Goal: Task Accomplishment & Management: Manage account settings

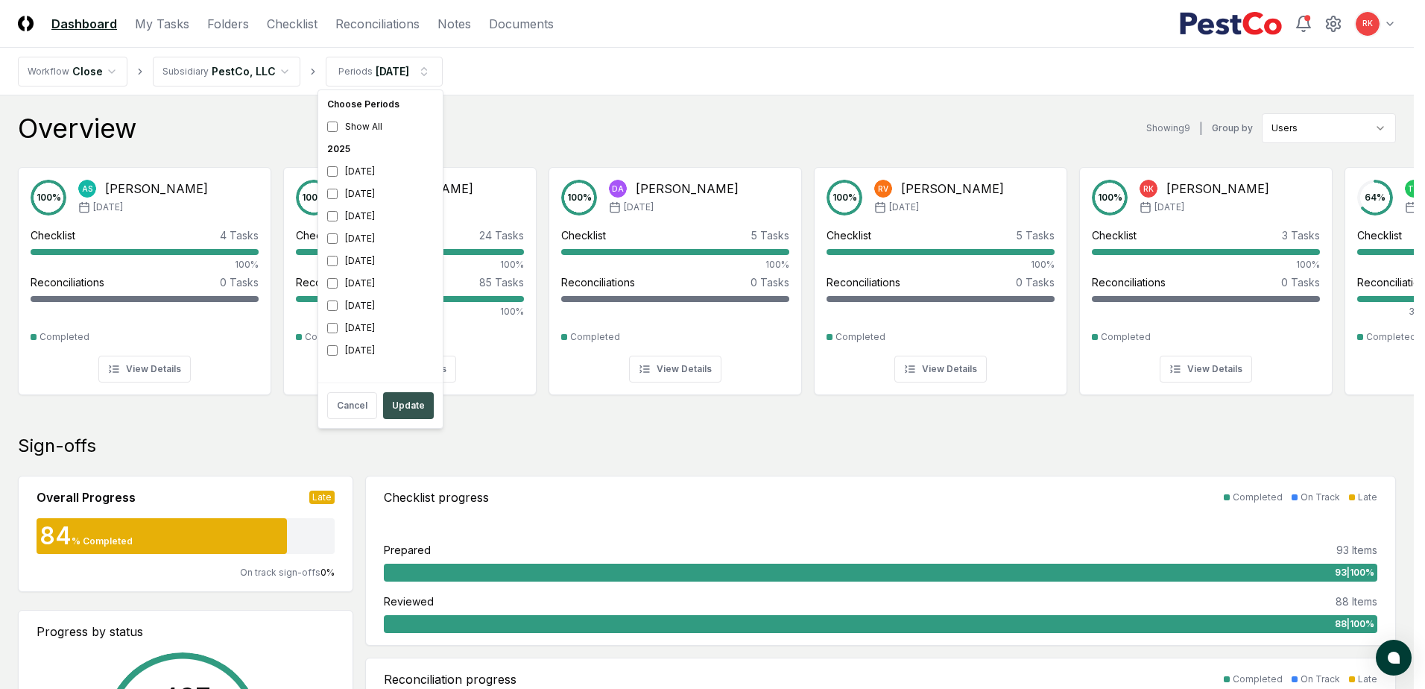
click at [393, 402] on button "Update" at bounding box center [408, 405] width 51 height 27
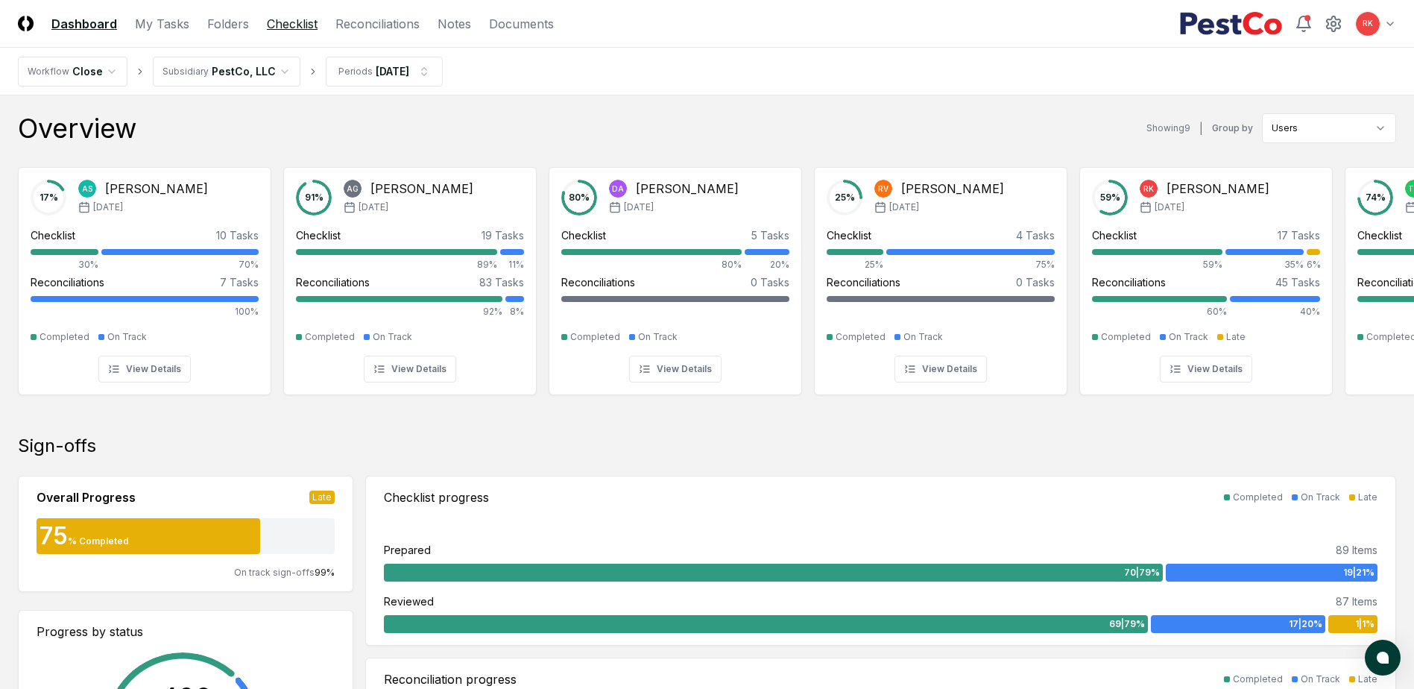
click at [296, 26] on link "Checklist" at bounding box center [292, 24] width 51 height 18
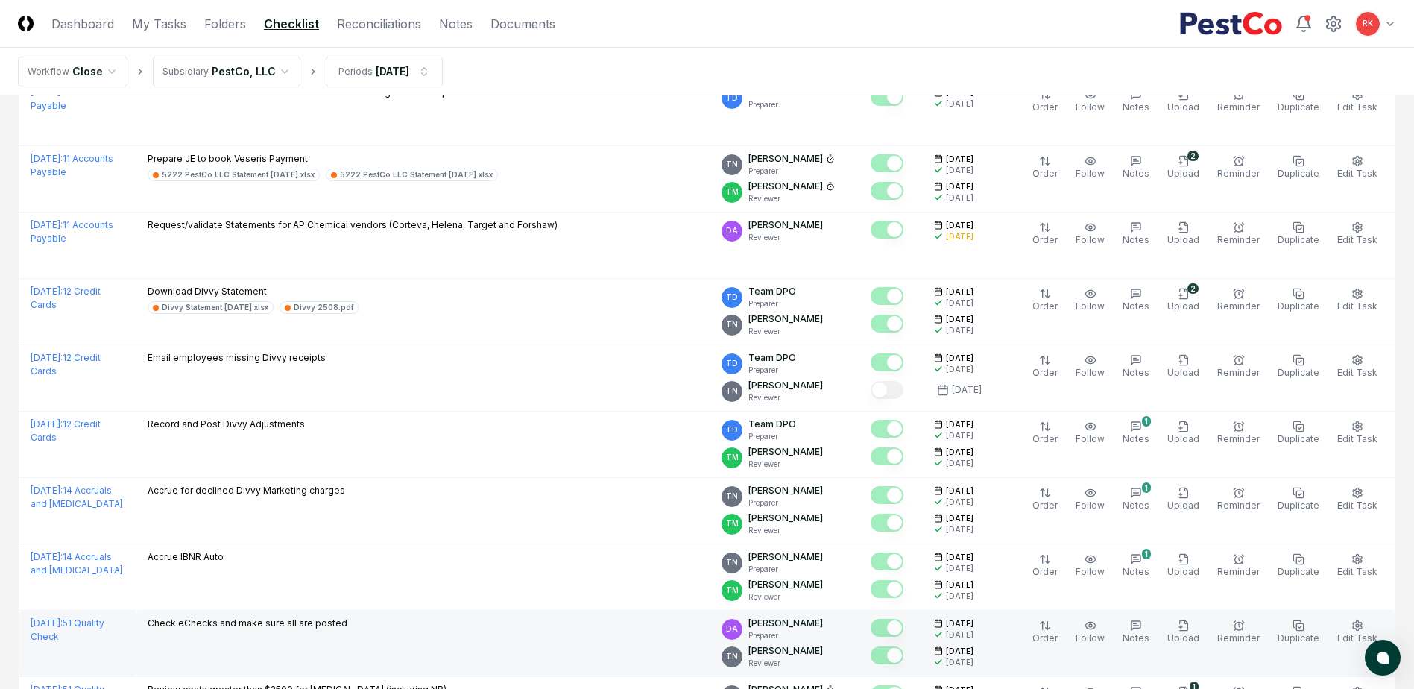
scroll to position [3033, 0]
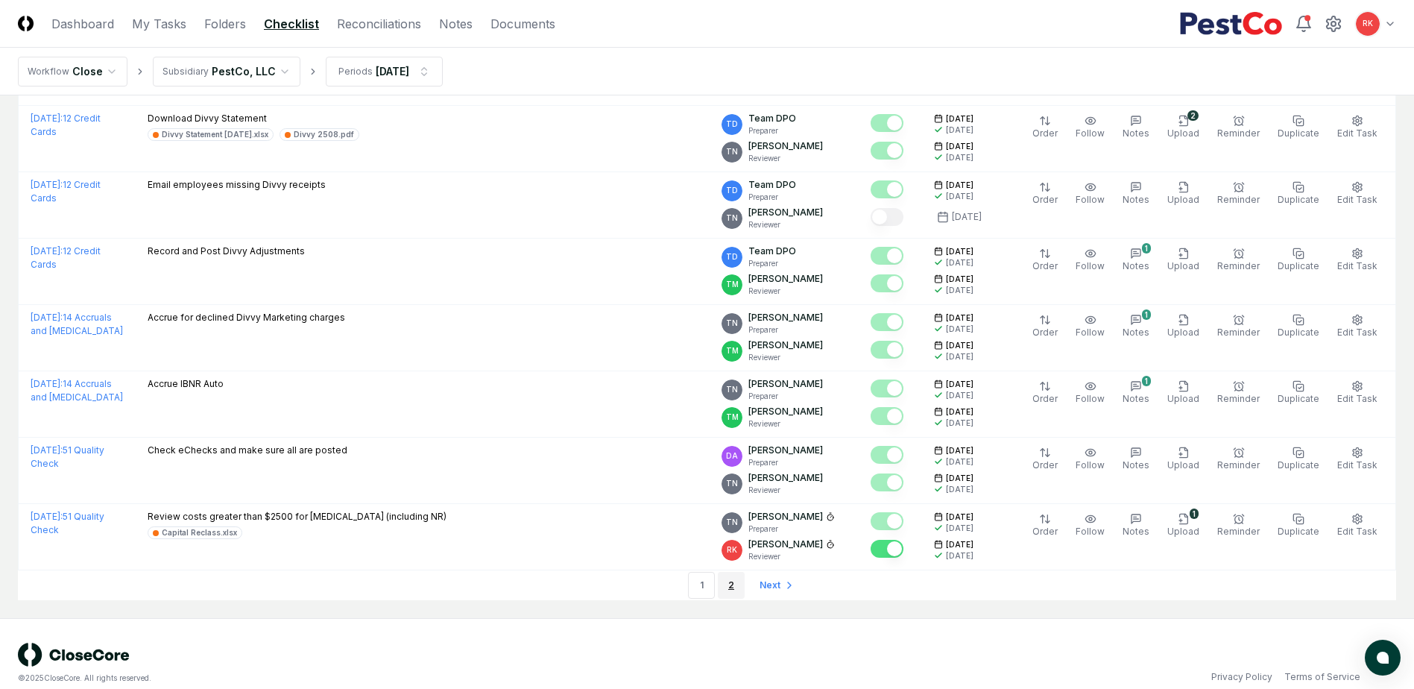
click at [721, 572] on link "2" at bounding box center [731, 585] width 27 height 27
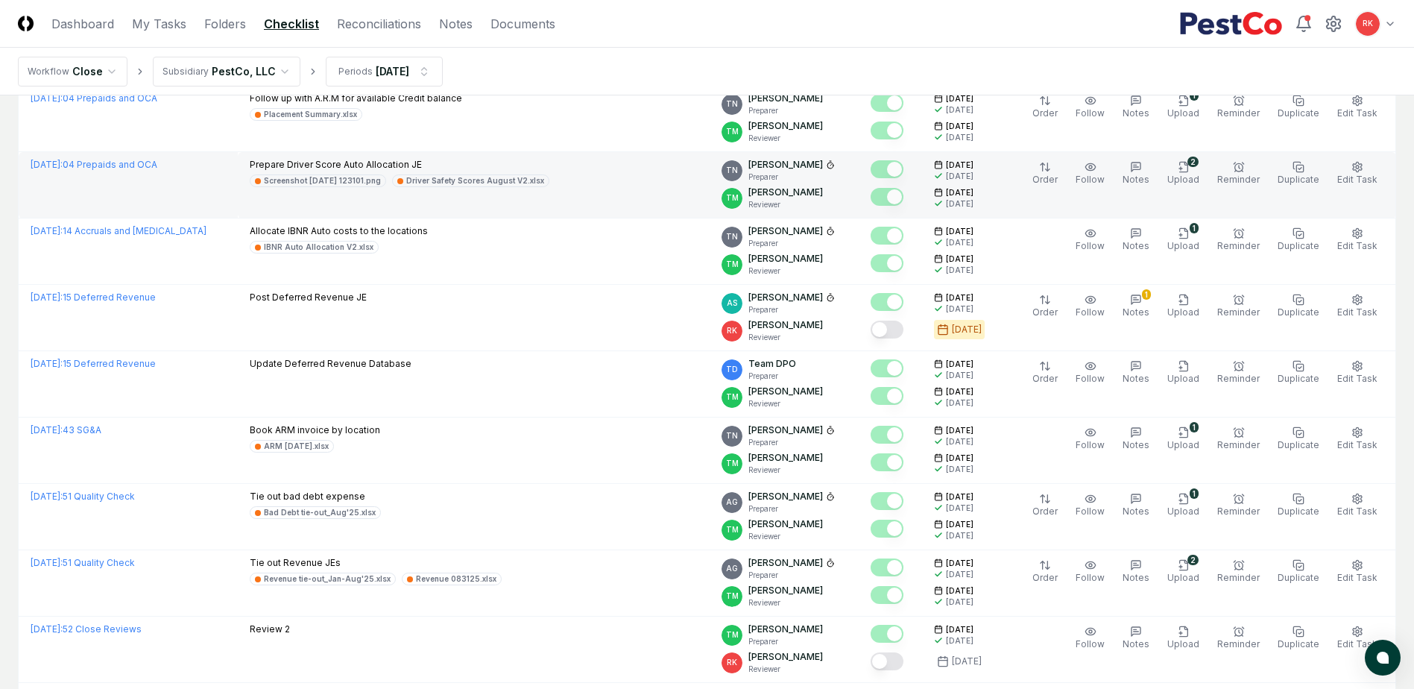
scroll to position [1118, 0]
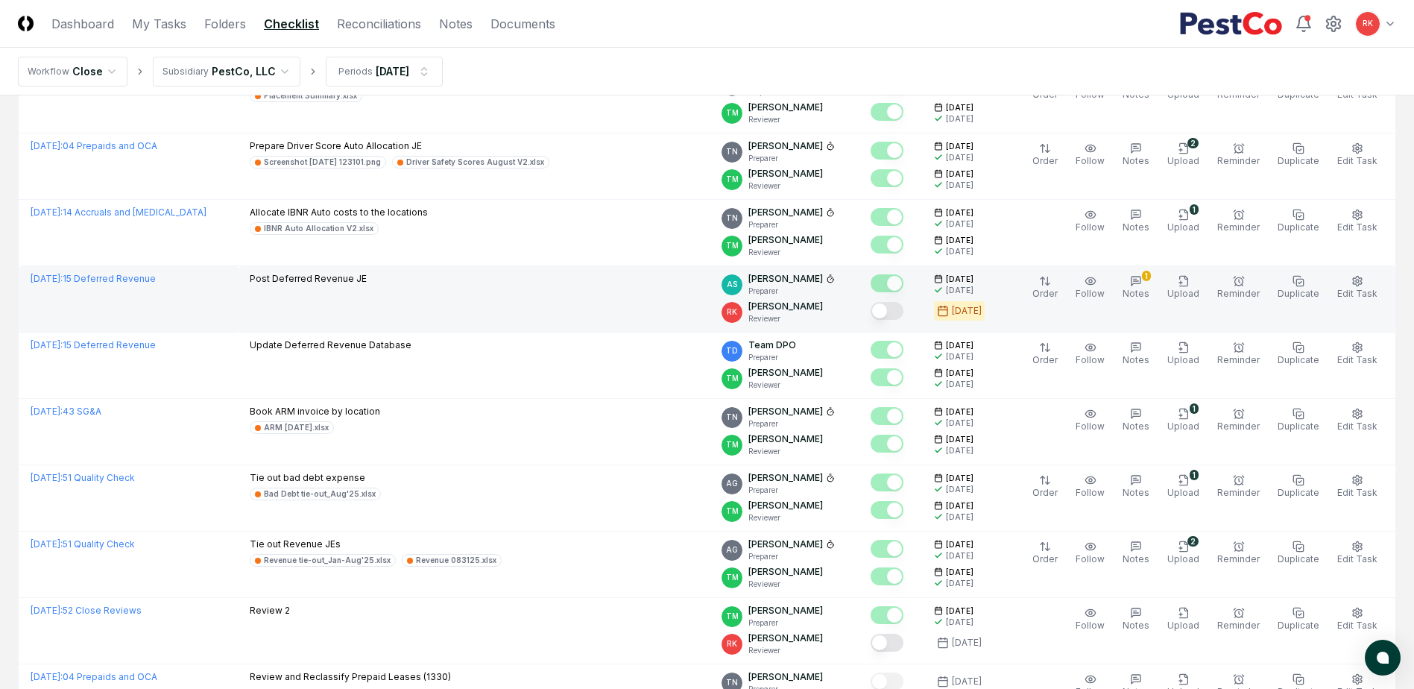
click at [895, 311] on button "Mark complete" at bounding box center [886, 311] width 33 height 18
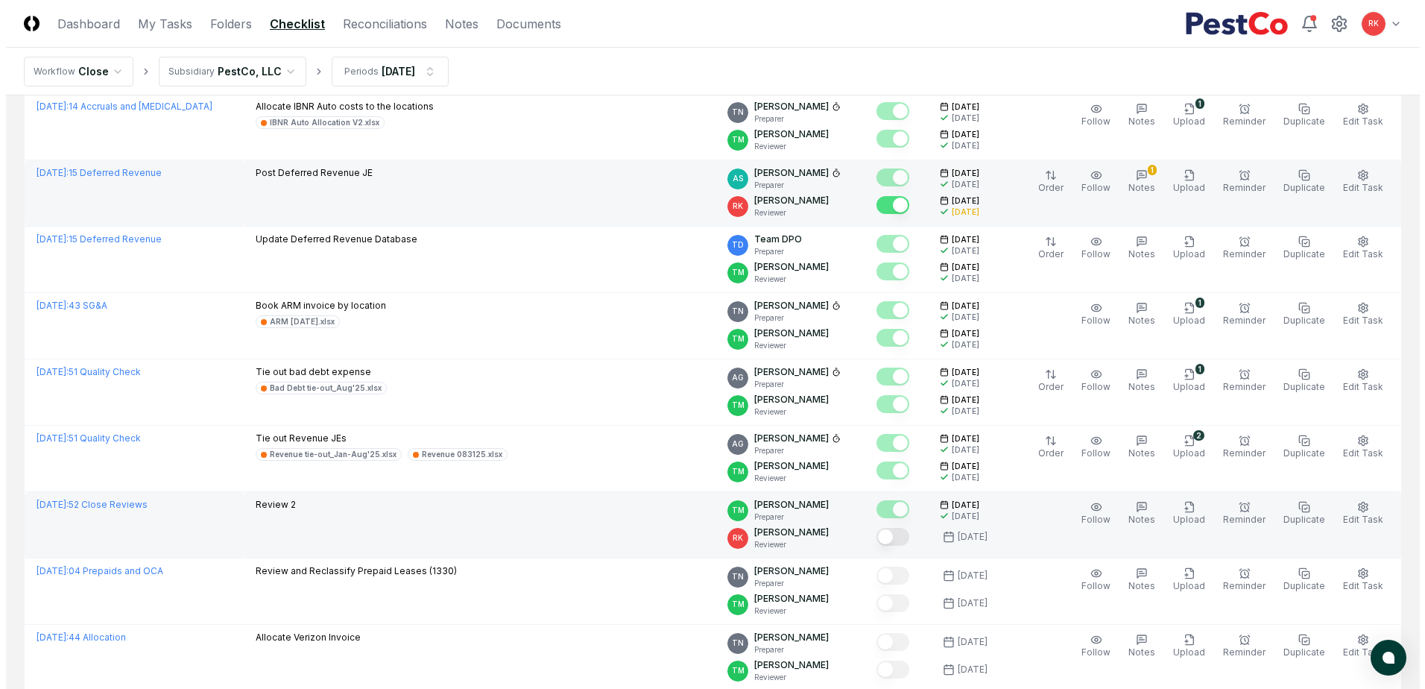
scroll to position [1192, 0]
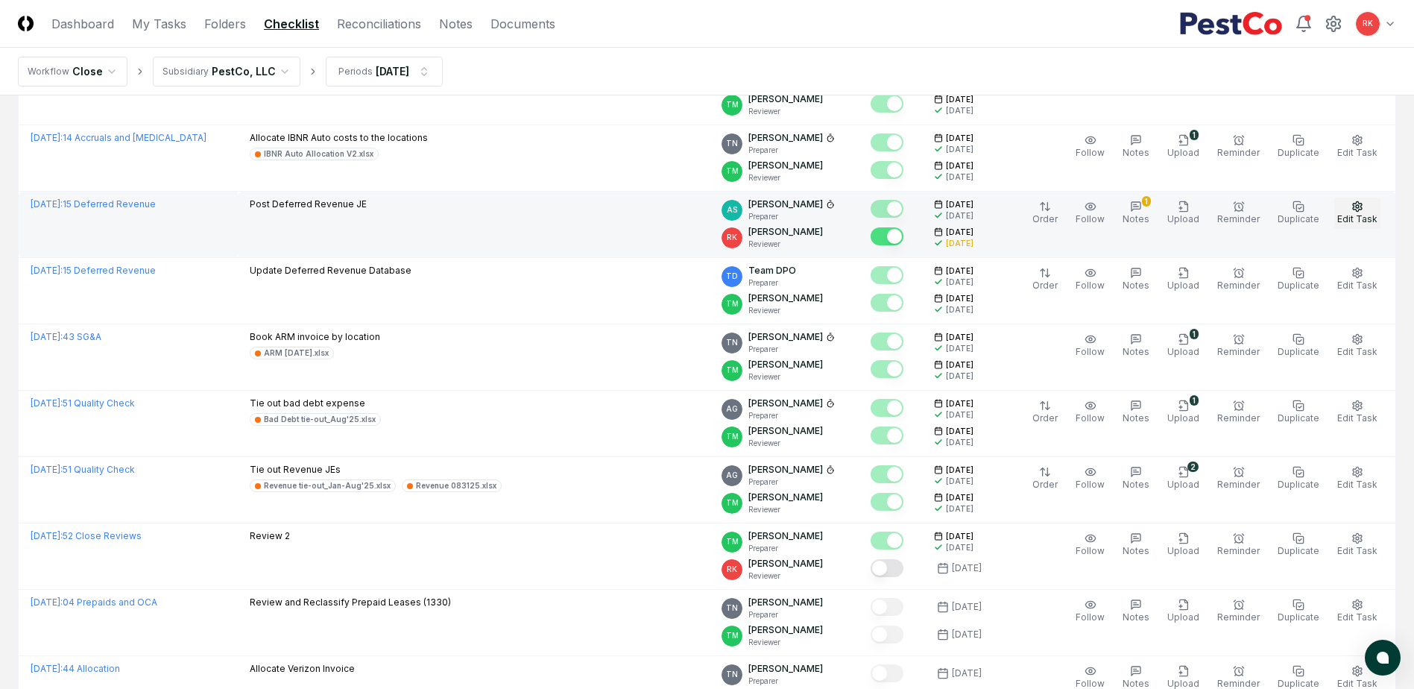
click at [1367, 221] on span "Edit Task" at bounding box center [1357, 218] width 40 height 11
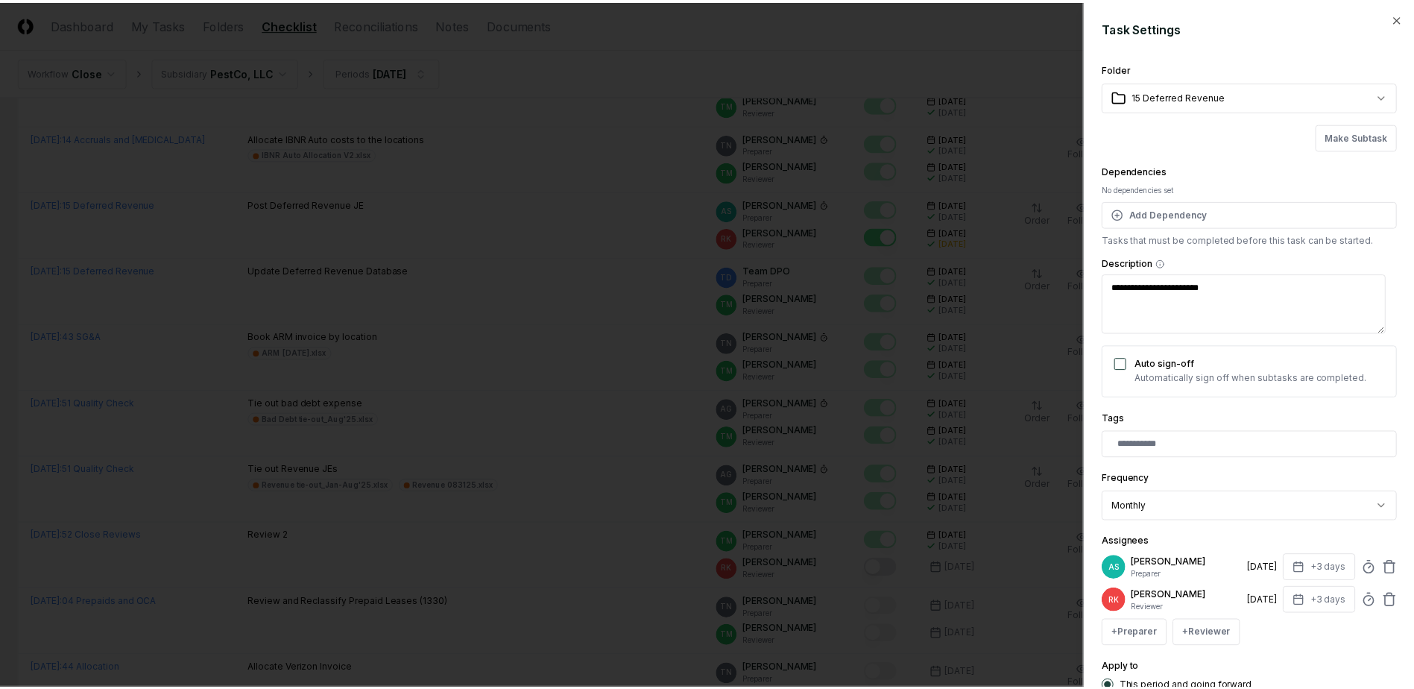
scroll to position [121, 0]
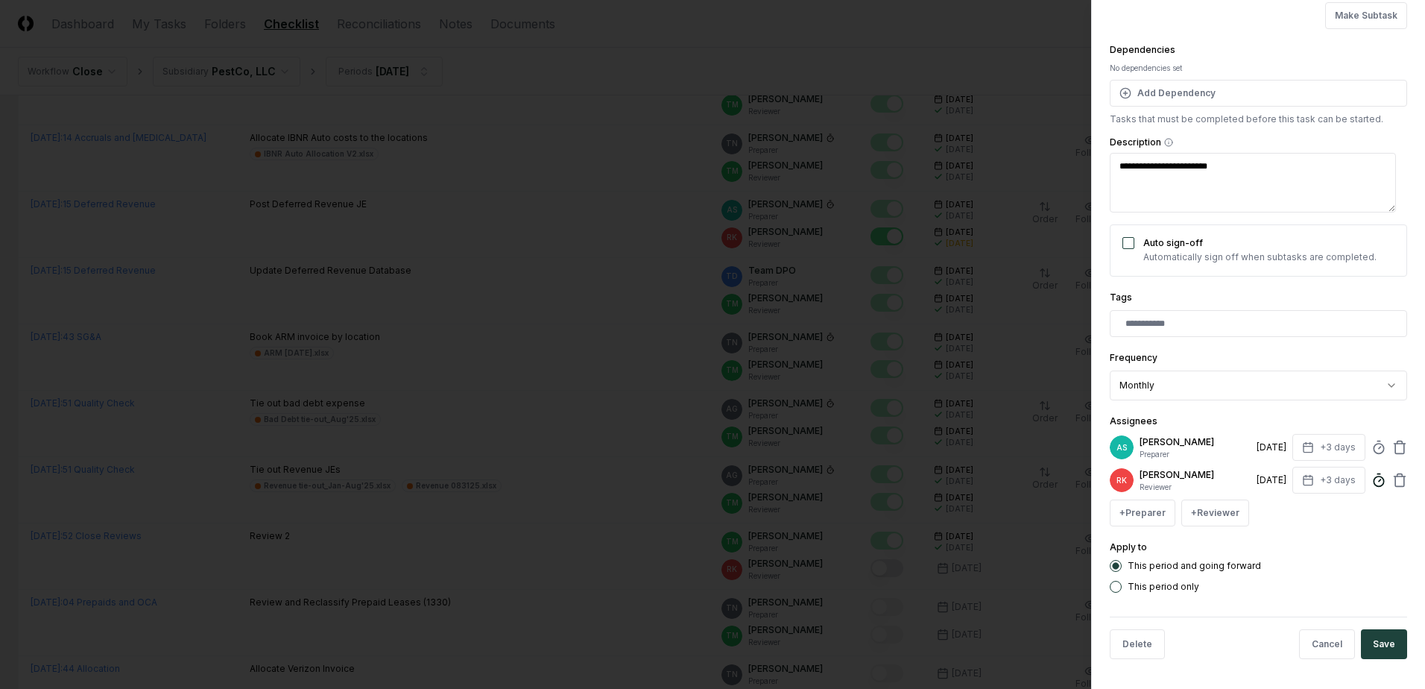
click at [1371, 475] on icon at bounding box center [1378, 479] width 15 height 15
type textarea "*"
type input "******"
click at [1367, 641] on button "Save" at bounding box center [1384, 644] width 46 height 30
type textarea "*"
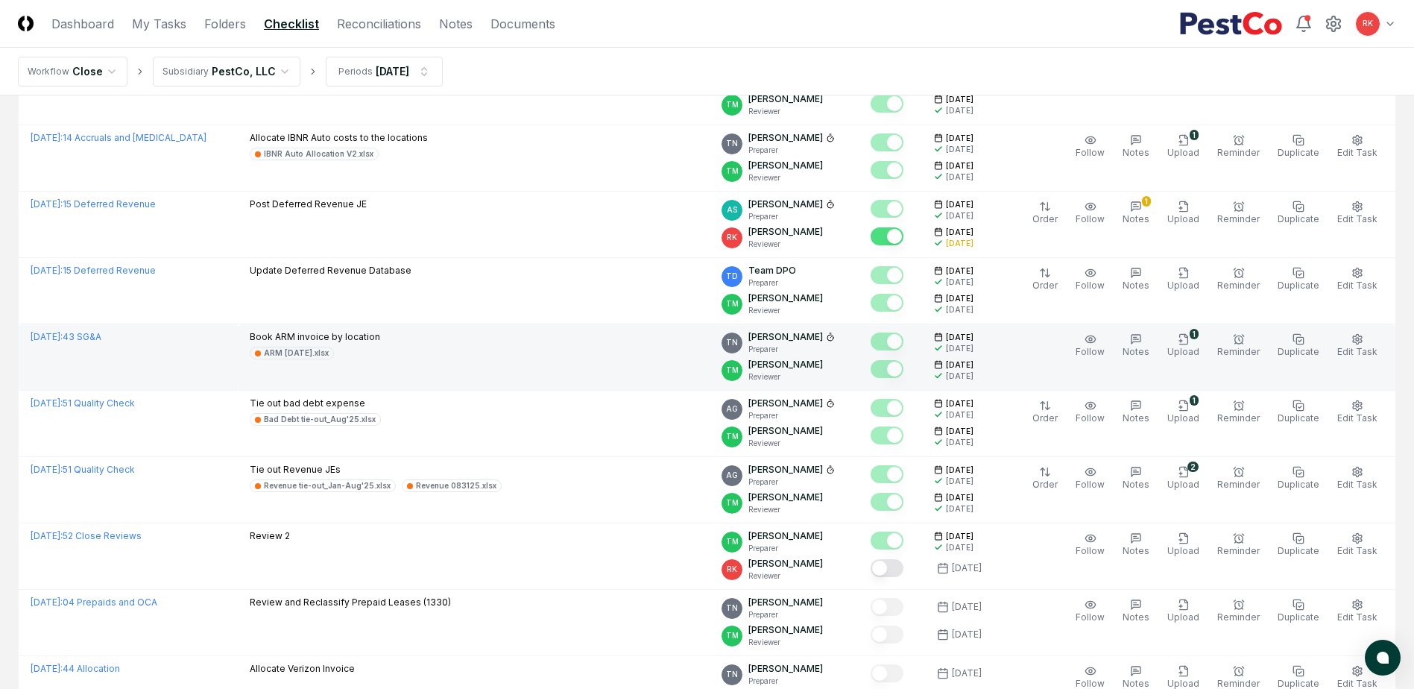
scroll to position [1341, 0]
